Goal: Information Seeking & Learning: Check status

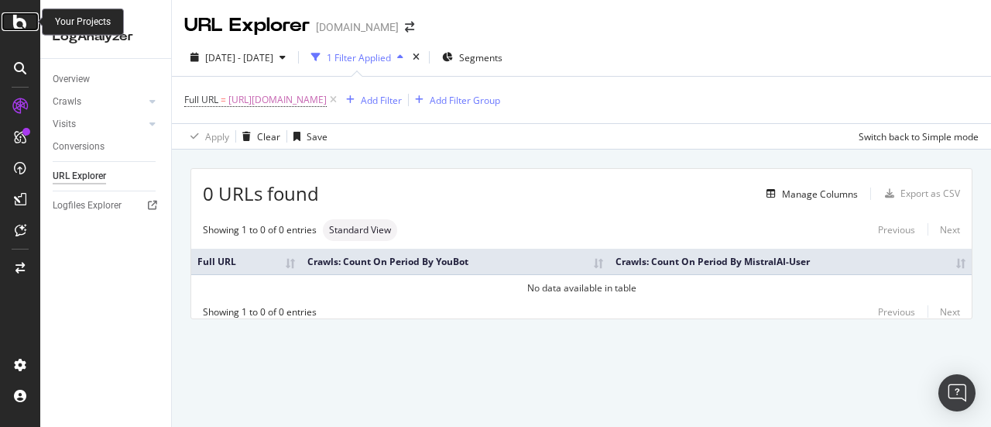
click at [12, 23] on div at bounding box center [20, 21] width 37 height 19
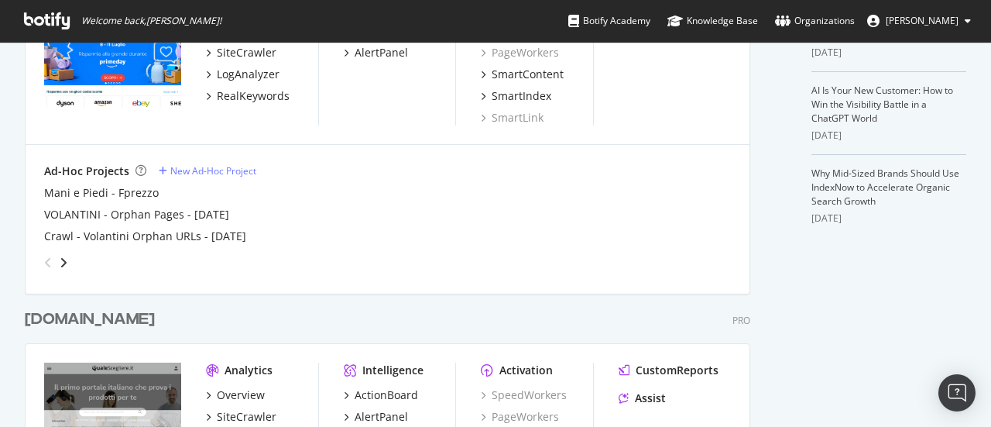
scroll to position [619, 0]
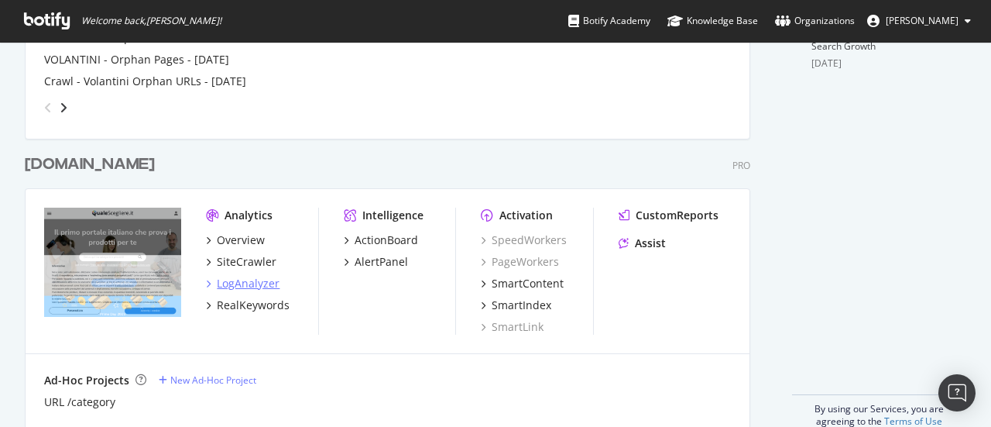
click at [252, 286] on div "LogAnalyzer" at bounding box center [248, 283] width 63 height 15
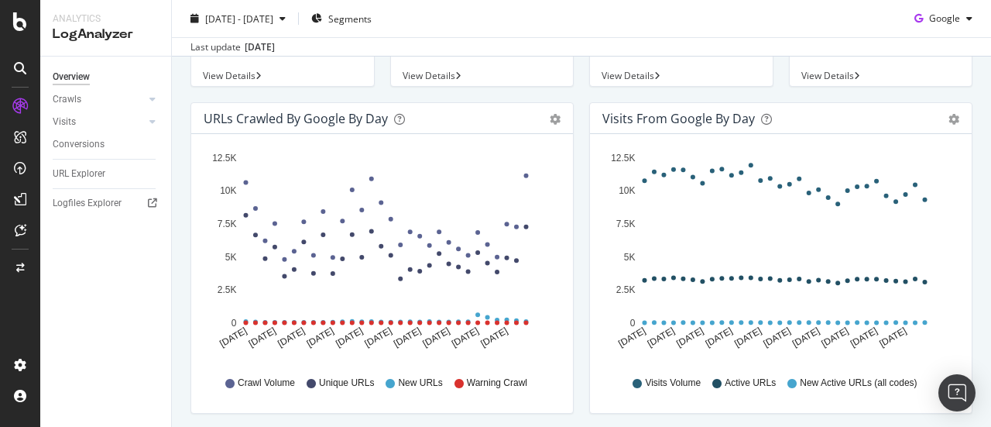
scroll to position [155, 0]
